Goal: Find specific page/section: Find specific page/section

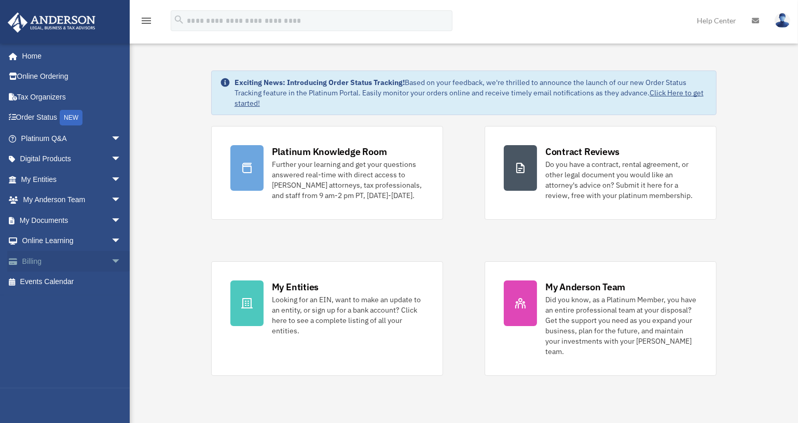
click at [49, 269] on link "Billing arrow_drop_down" at bounding box center [72, 261] width 130 height 21
click at [111, 258] on span "arrow_drop_down" at bounding box center [121, 261] width 21 height 21
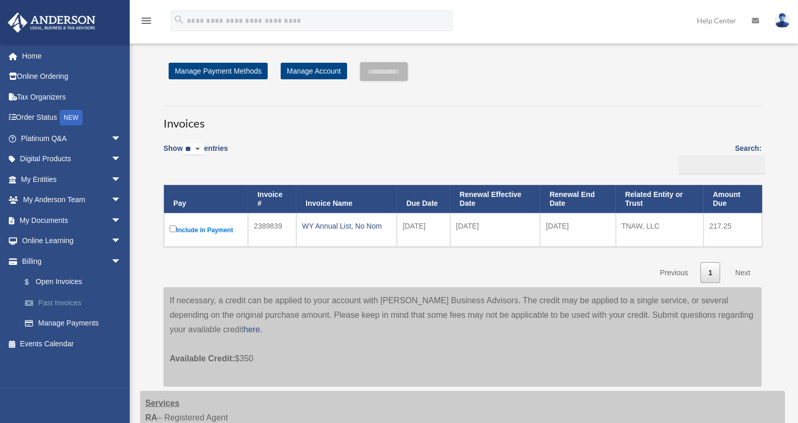
click at [75, 299] on link "Past Invoices" at bounding box center [76, 303] width 122 height 21
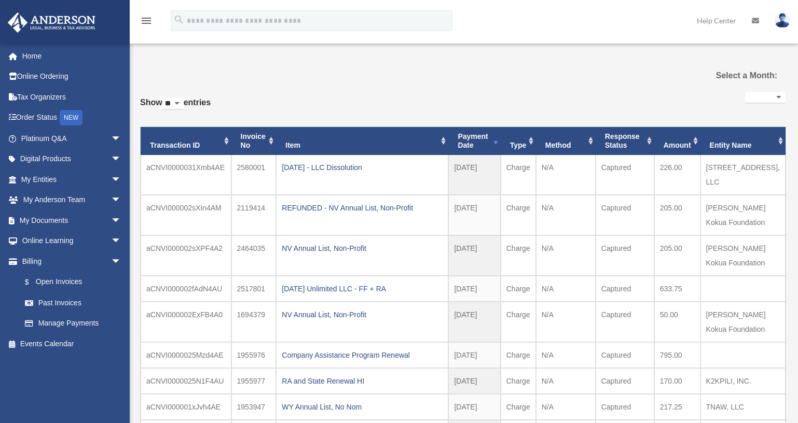
select select
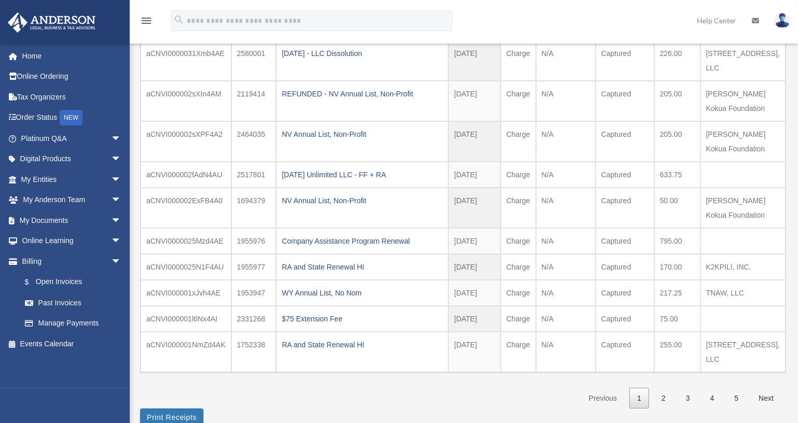
scroll to position [141, 0]
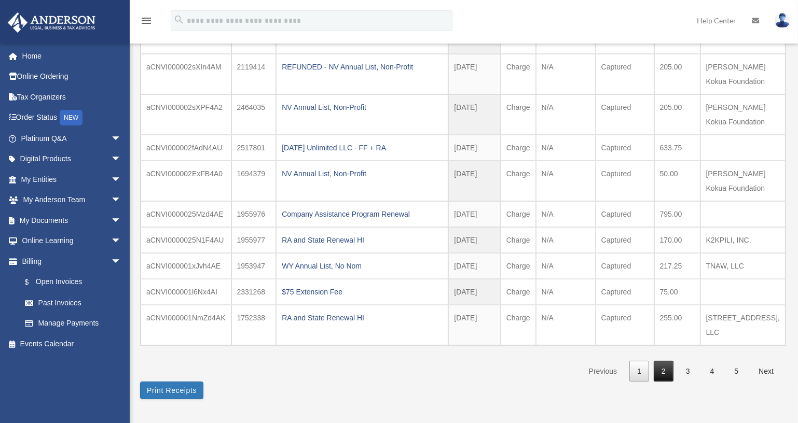
click at [660, 361] on link "2" at bounding box center [664, 371] width 20 height 21
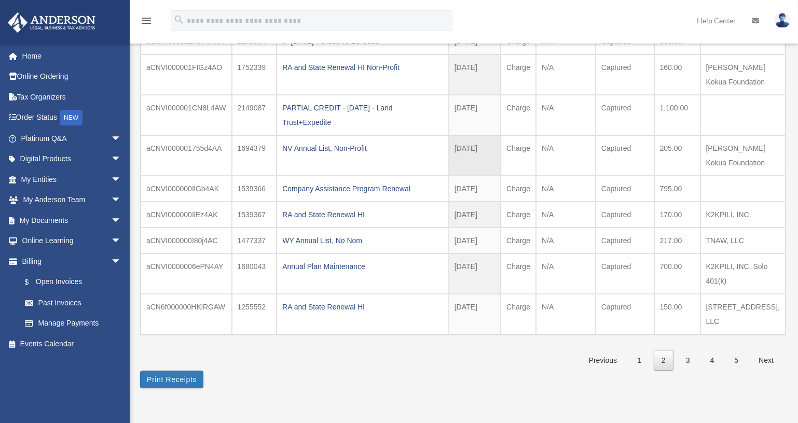
scroll to position [236, 0]
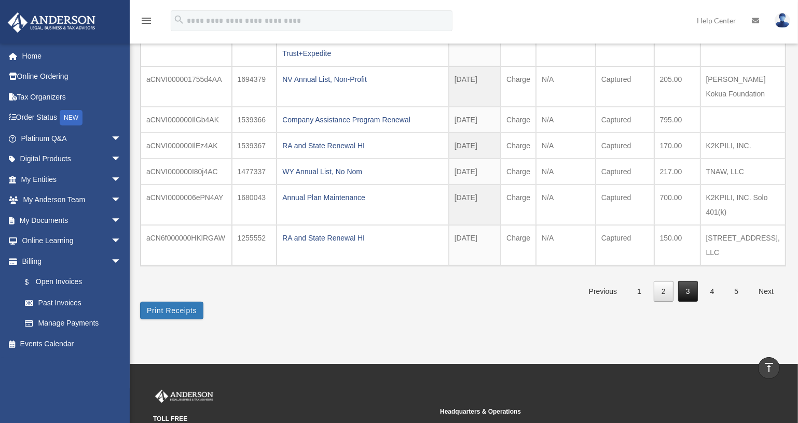
click at [680, 281] on link "3" at bounding box center [688, 291] width 20 height 21
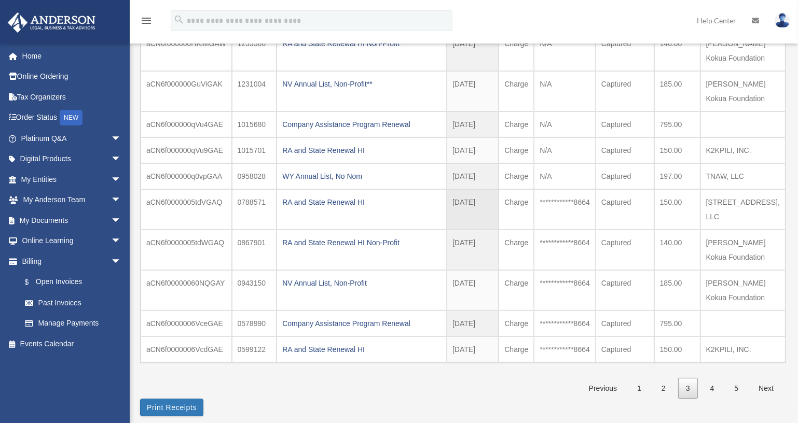
scroll to position [141, 0]
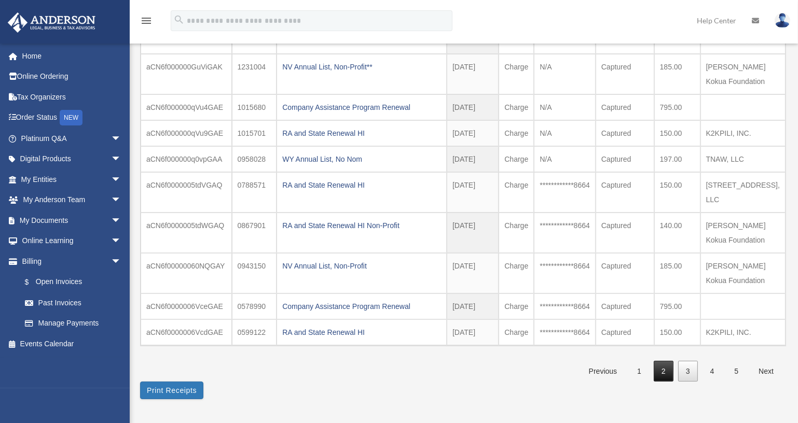
click at [666, 361] on link "2" at bounding box center [664, 371] width 20 height 21
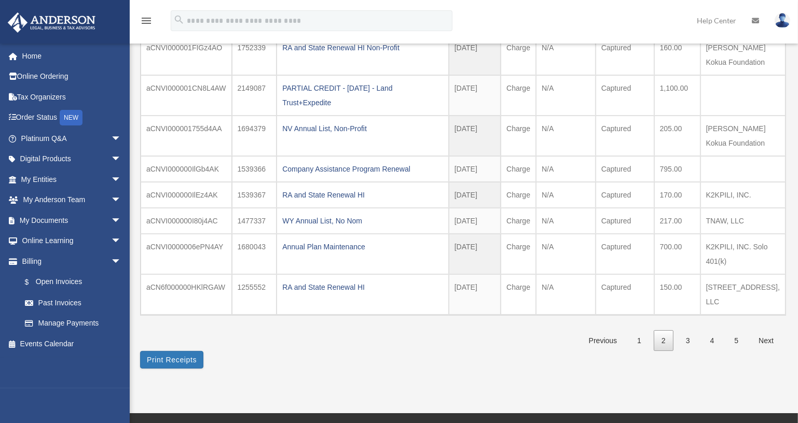
scroll to position [236, 0]
